Goal: Task Accomplishment & Management: Manage account settings

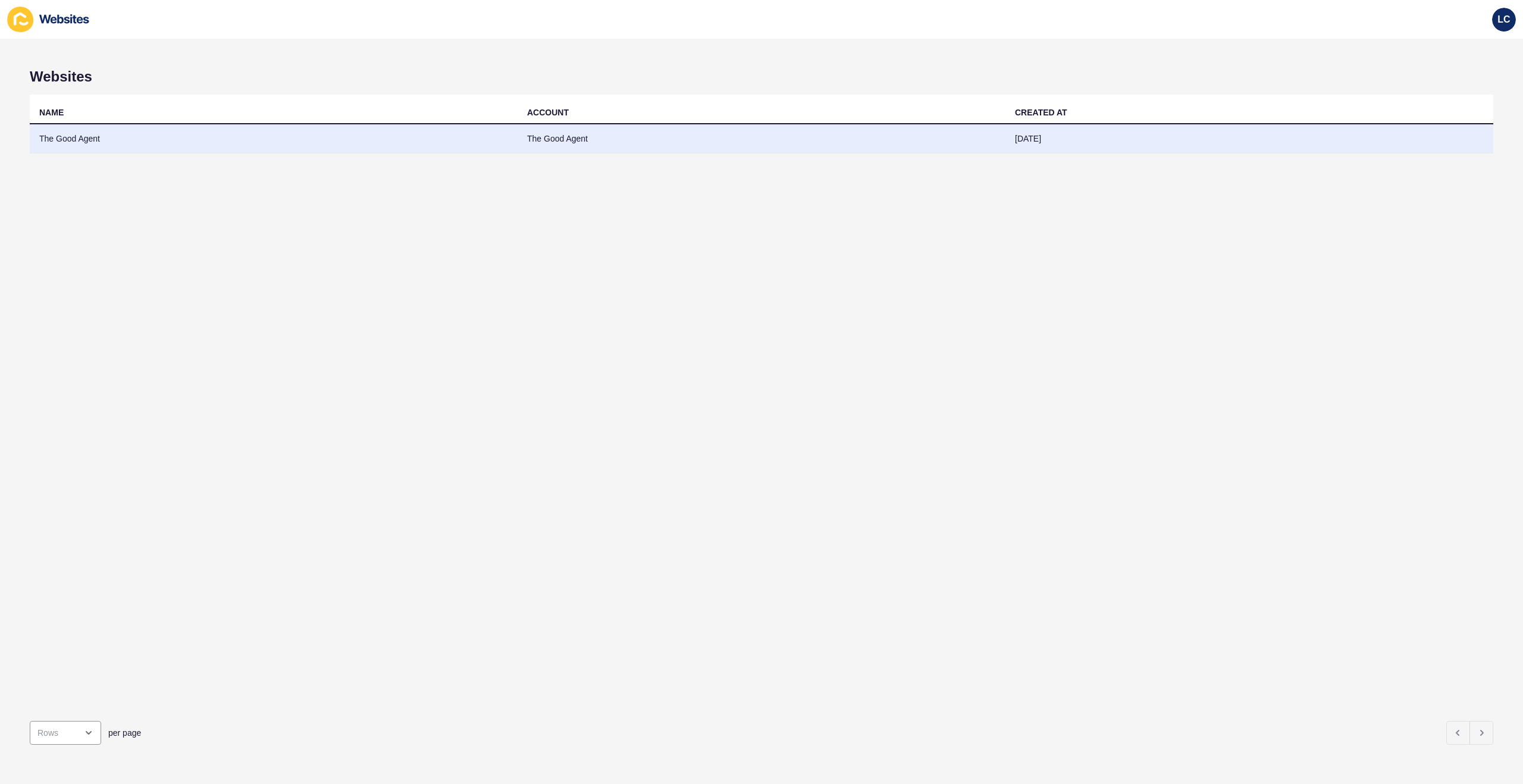
click at [574, 143] on td "The Good Agent" at bounding box center [761, 139] width 488 height 30
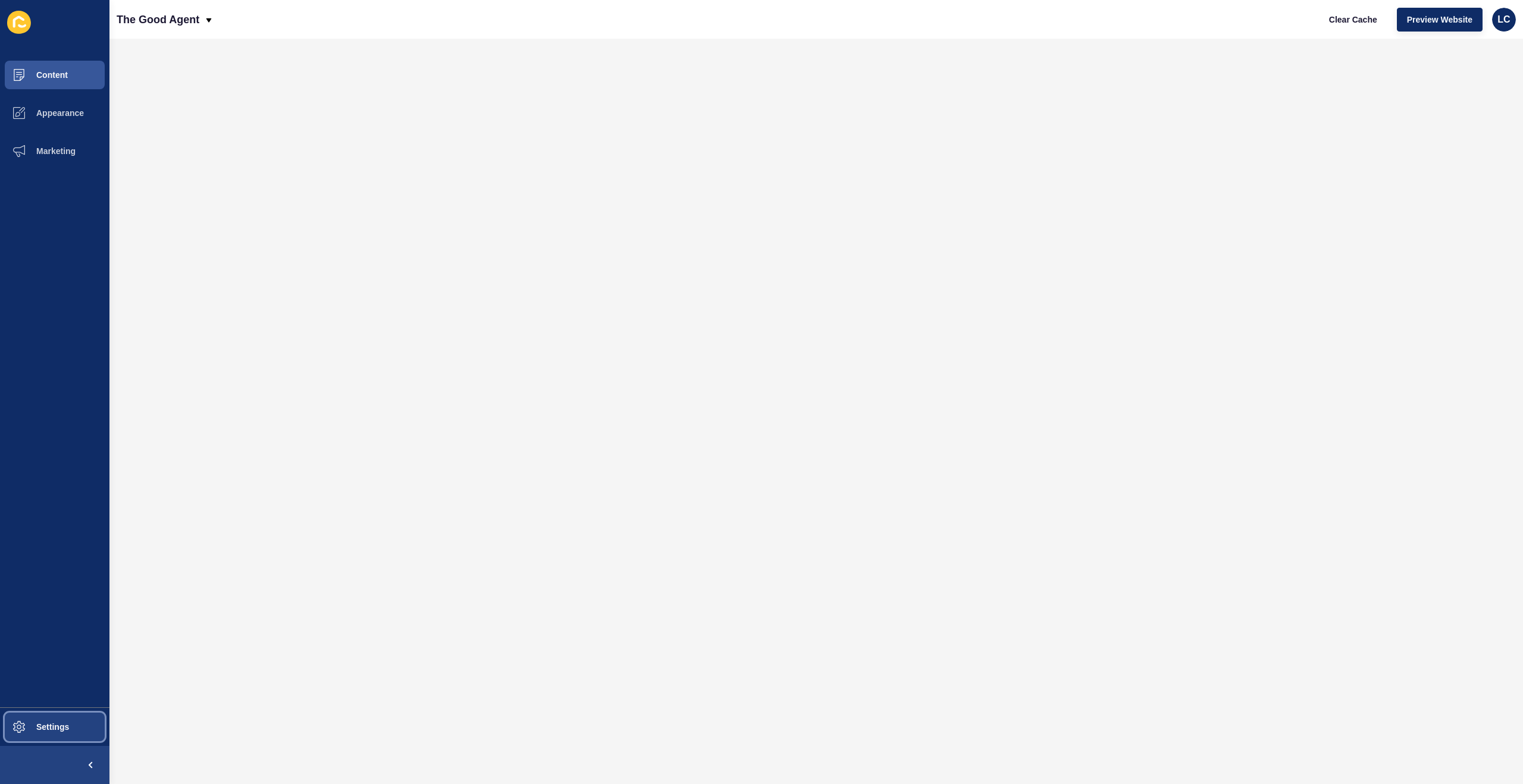
click at [86, 724] on button "Settings" at bounding box center [54, 727] width 110 height 38
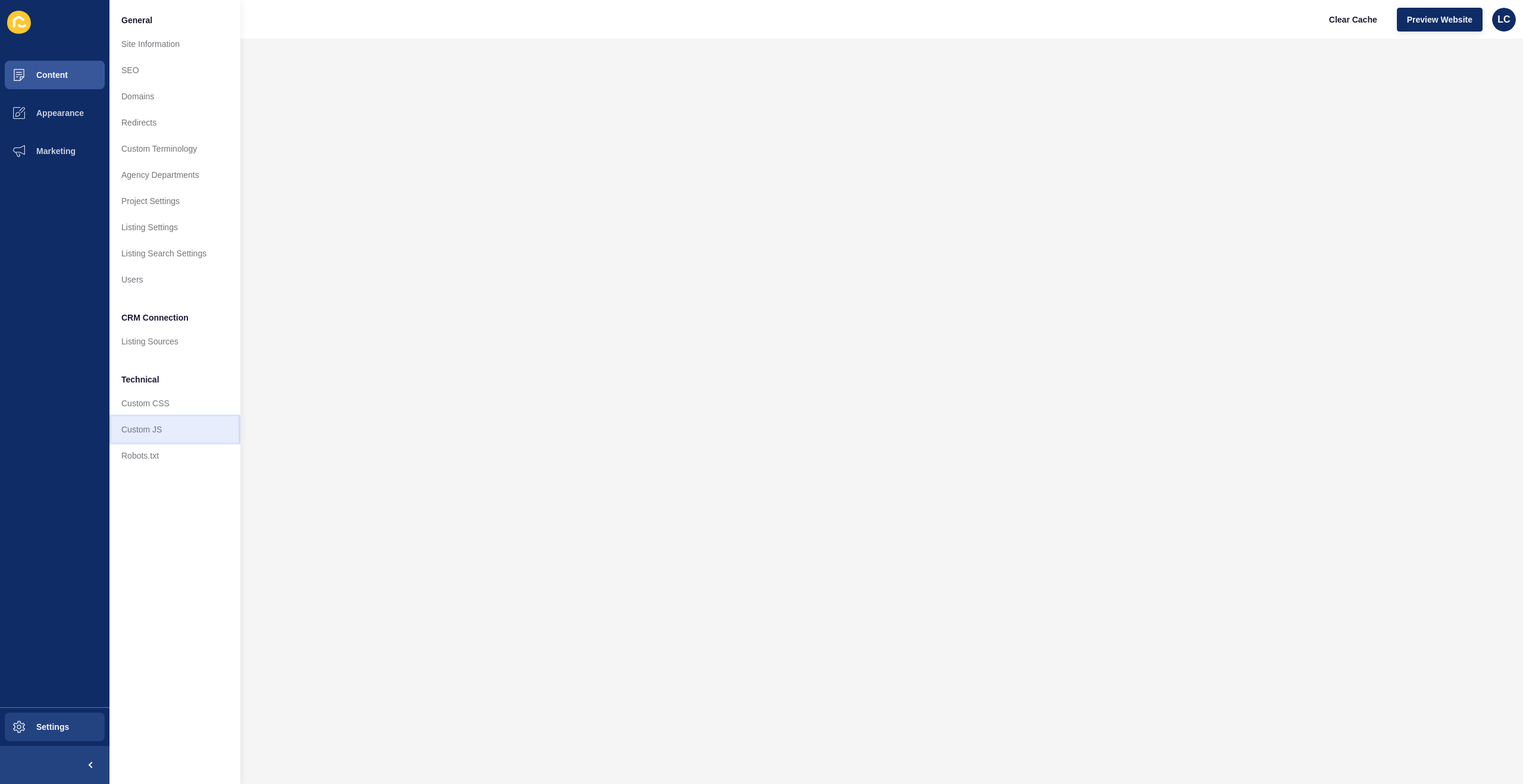
click at [172, 432] on link "Custom JS" at bounding box center [175, 429] width 131 height 26
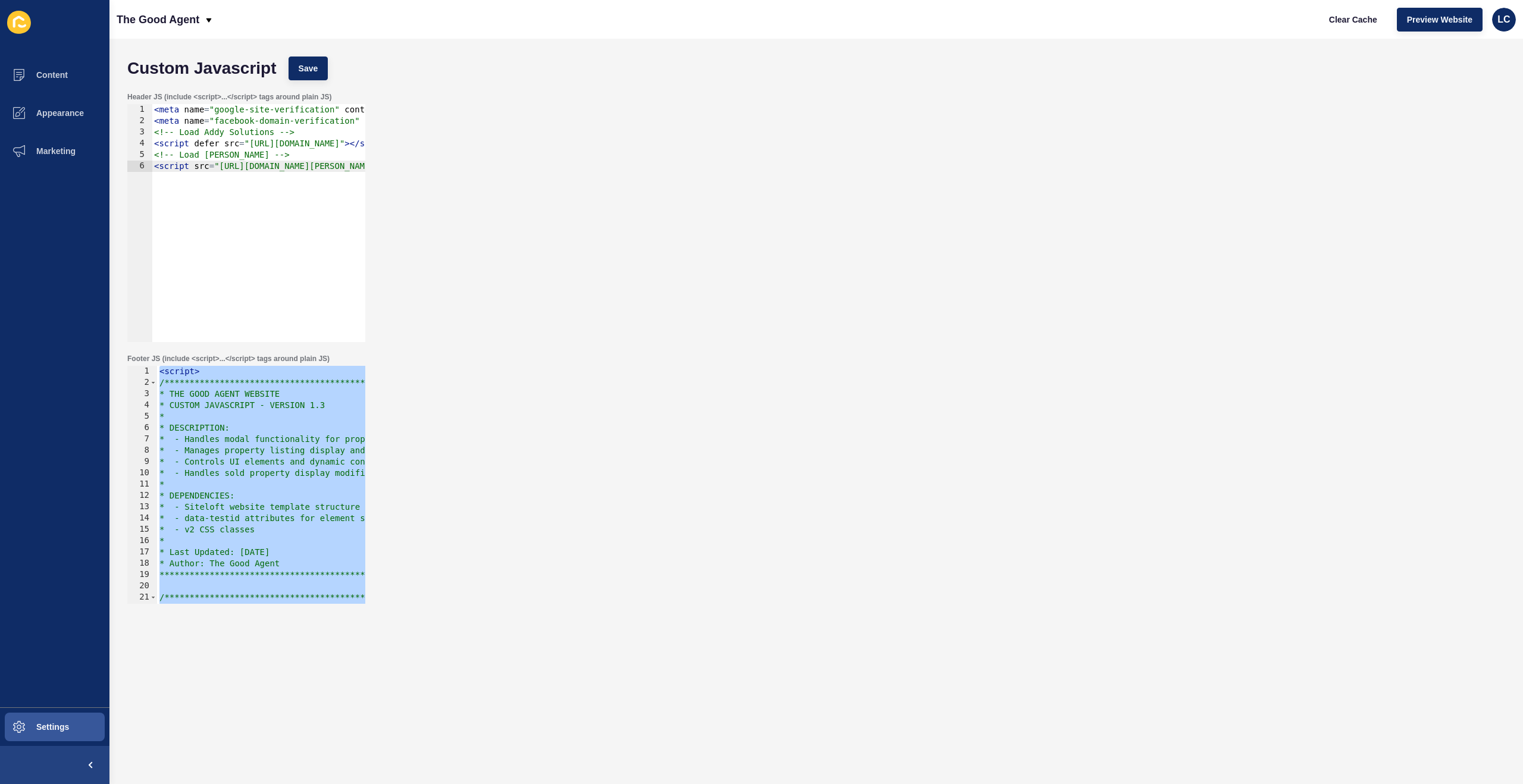
paste textarea
type textarea "</script>"
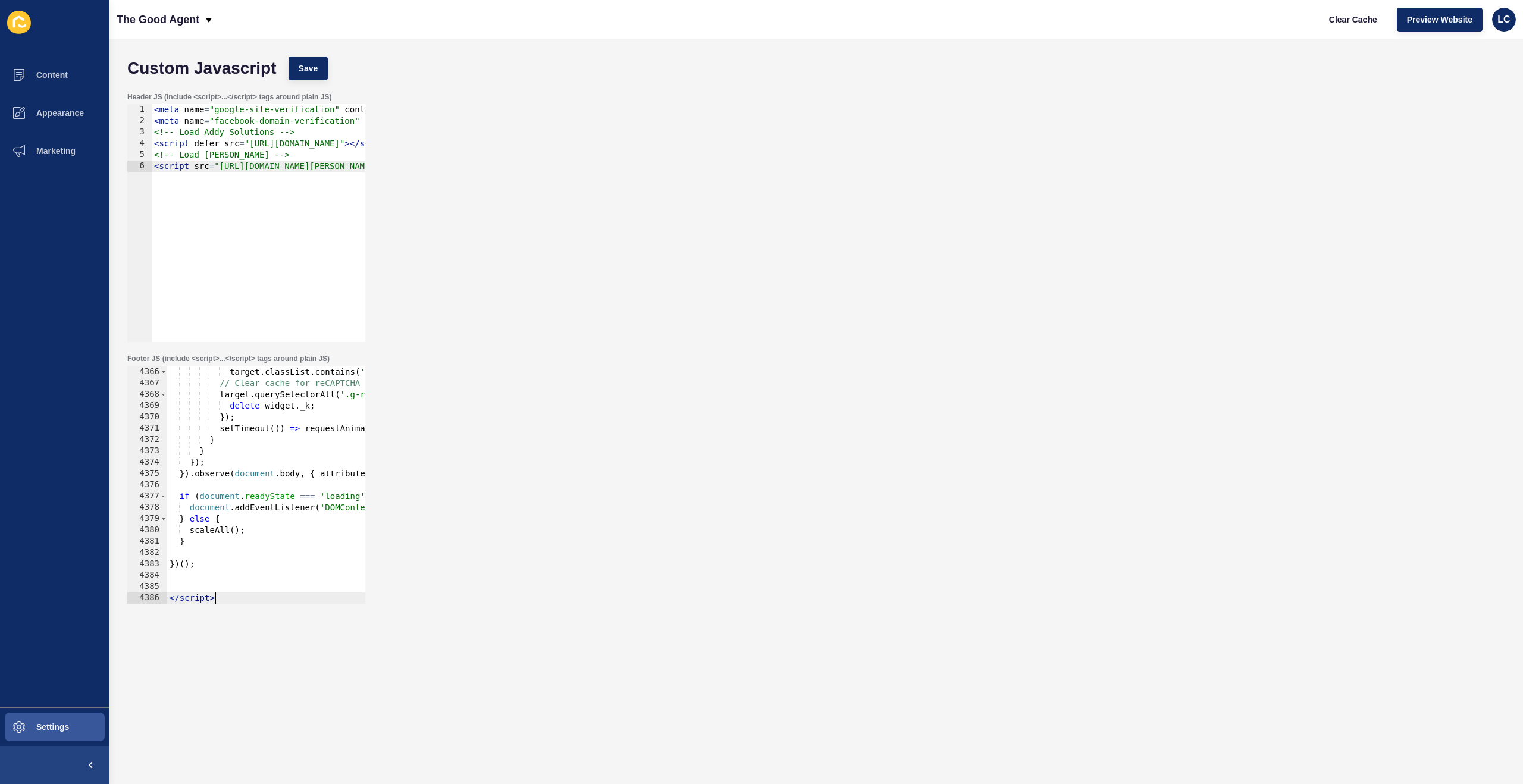
scroll to position [19255, 0]
click at [312, 66] on span "Save" at bounding box center [308, 68] width 19 height 12
click at [1350, 19] on span "Clear Cache" at bounding box center [1353, 19] width 48 height 12
